Goal: Use online tool/utility: Utilize a website feature to perform a specific function

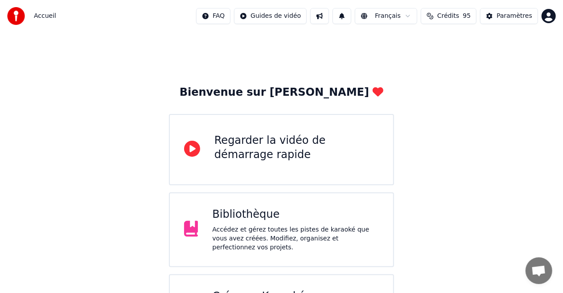
click at [242, 216] on div "Bibliothèque" at bounding box center [295, 215] width 167 height 14
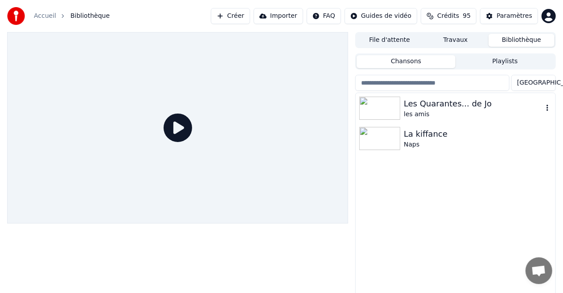
click at [387, 104] on img at bounding box center [379, 108] width 41 height 23
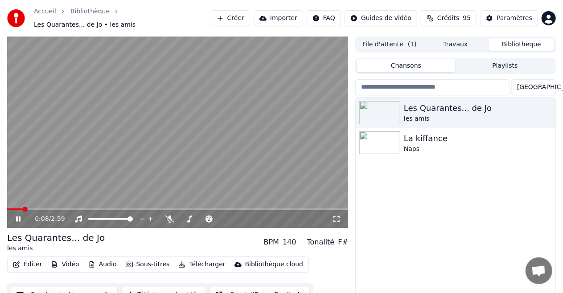
click at [22, 209] on span at bounding box center [14, 210] width 15 height 2
click at [16, 209] on span at bounding box center [11, 210] width 9 height 2
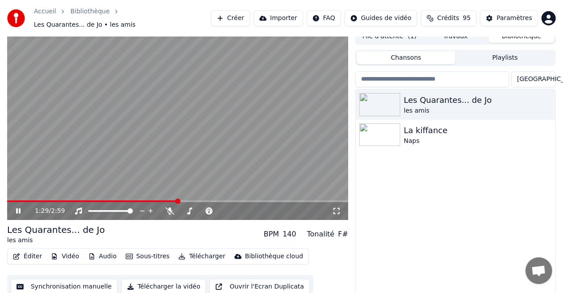
scroll to position [7, 0]
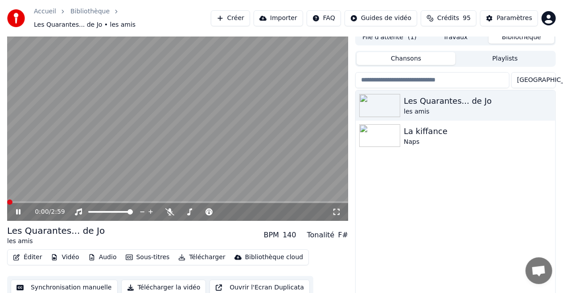
click at [7, 200] on span at bounding box center [9, 202] width 5 height 5
click at [17, 209] on icon at bounding box center [18, 211] width 4 height 5
click at [17, 209] on icon at bounding box center [18, 212] width 5 height 6
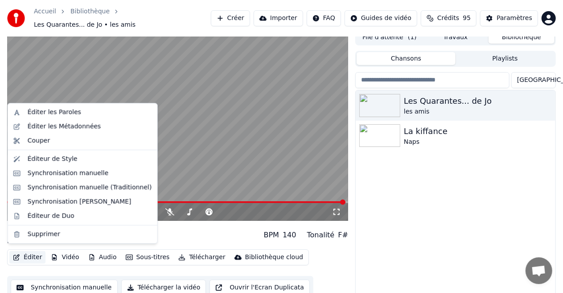
click at [25, 255] on button "Éditer" at bounding box center [27, 257] width 36 height 12
click at [57, 188] on div "Synchronisation manuelle (Traditionnel)" at bounding box center [90, 187] width 124 height 9
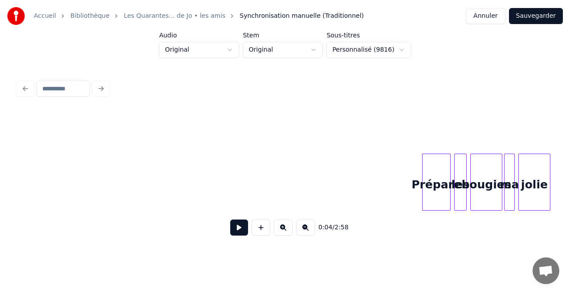
click at [240, 231] on button at bounding box center [239, 228] width 18 height 16
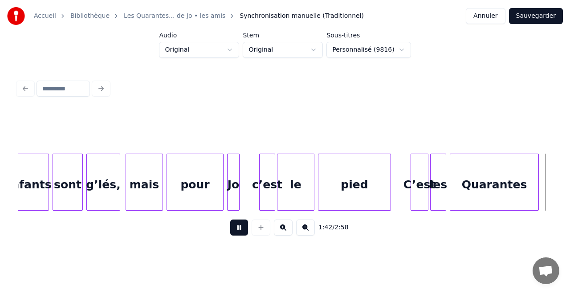
scroll to position [0, 9099]
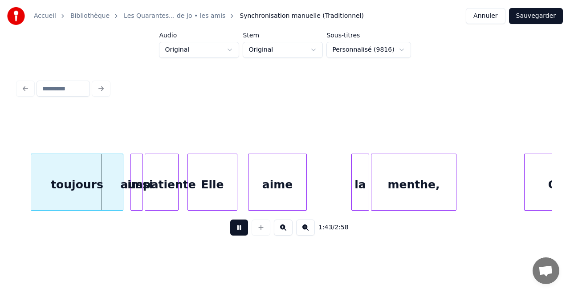
click at [234, 236] on button at bounding box center [239, 228] width 18 height 16
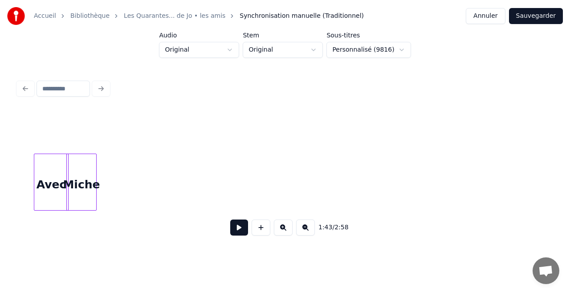
scroll to position [0, 679]
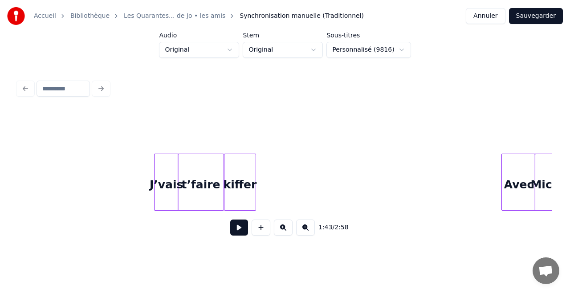
click at [240, 234] on button at bounding box center [239, 228] width 18 height 16
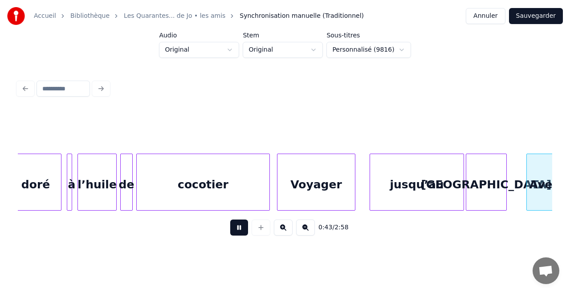
scroll to position [0, 3891]
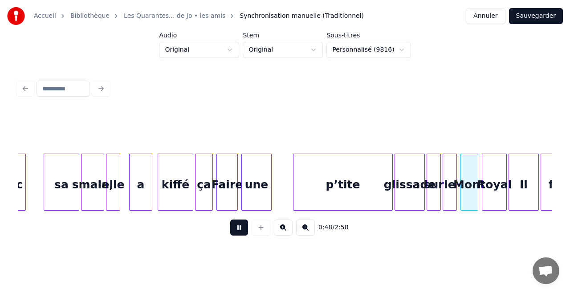
click at [240, 236] on button at bounding box center [239, 228] width 18 height 16
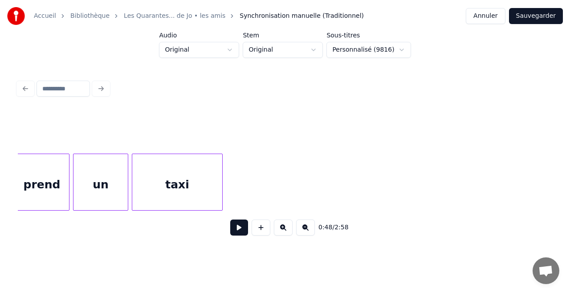
scroll to position [0, 2020]
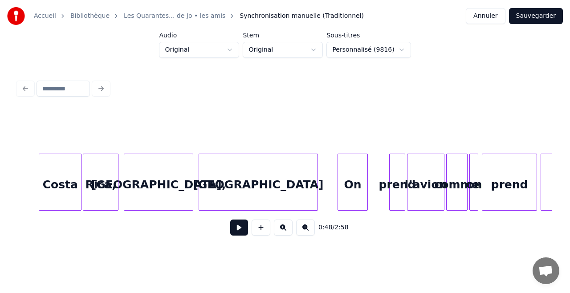
click at [243, 233] on button at bounding box center [239, 228] width 18 height 16
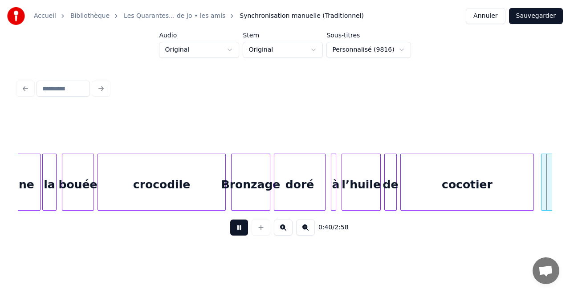
scroll to position [0, 3627]
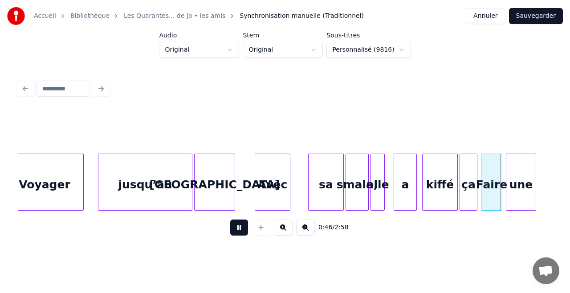
click at [236, 229] on button at bounding box center [239, 228] width 18 height 16
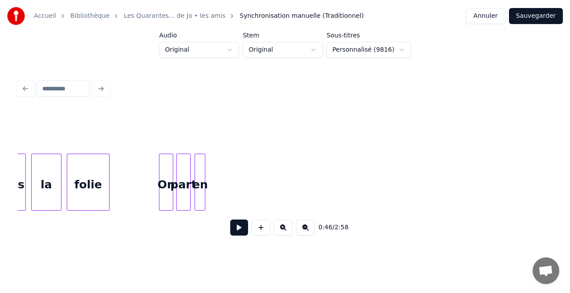
scroll to position [0, 820]
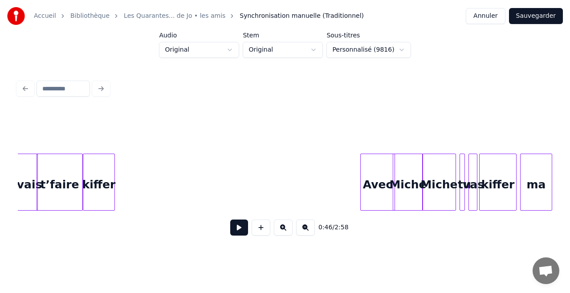
click at [241, 235] on button at bounding box center [239, 228] width 18 height 16
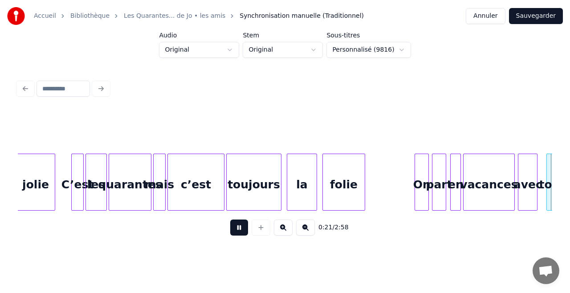
scroll to position [0, 1894]
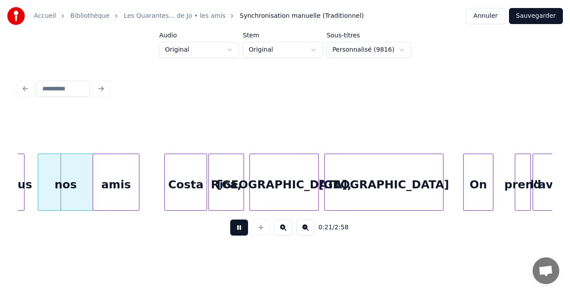
click at [235, 231] on button at bounding box center [239, 228] width 18 height 16
click at [233, 50] on html "Accueil Bibliothèque Les Quarantes... de Jo • les amis Synchronisation manuelle…" at bounding box center [285, 131] width 570 height 262
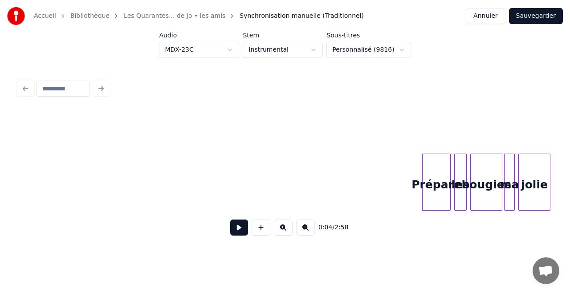
click at [241, 233] on button at bounding box center [239, 228] width 18 height 16
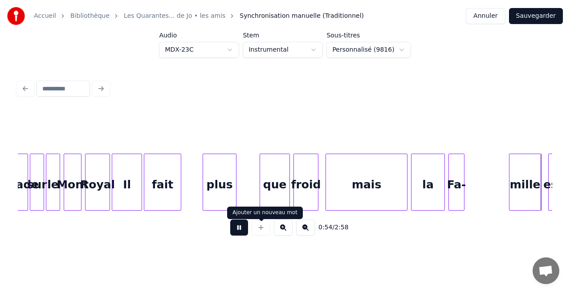
scroll to position [0, 4824]
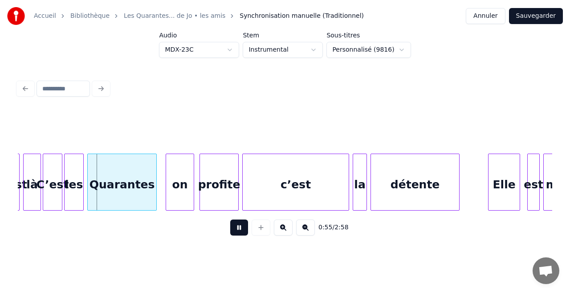
click at [242, 233] on button at bounding box center [239, 228] width 18 height 16
click at [239, 231] on button at bounding box center [239, 228] width 18 height 16
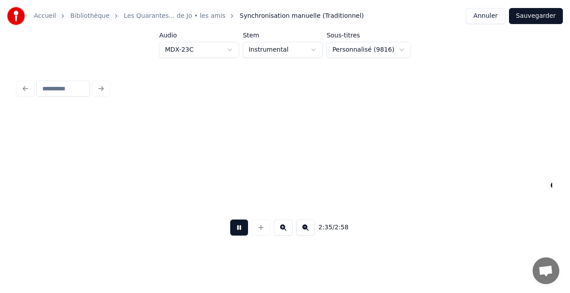
scroll to position [0, 13856]
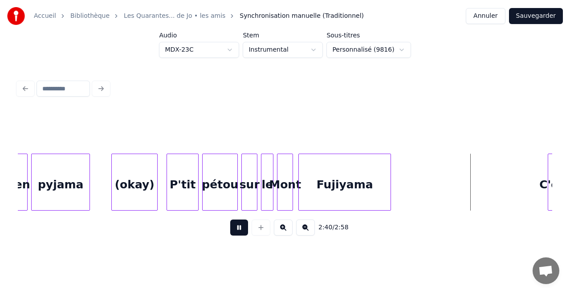
click at [236, 232] on button at bounding box center [239, 228] width 18 height 16
